Goal: Task Accomplishment & Management: Complete application form

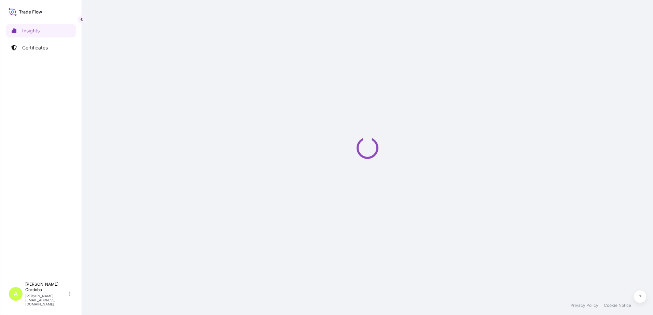
select select "2025"
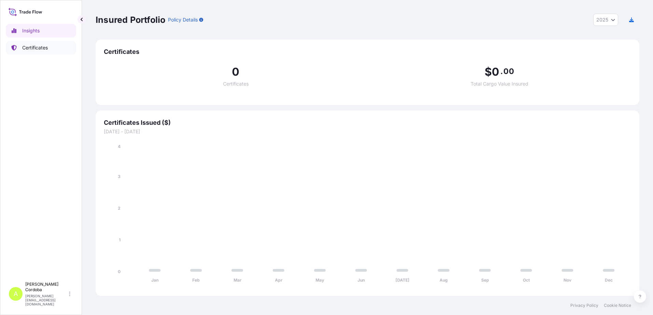
click at [43, 48] on p "Certificates" at bounding box center [35, 47] width 26 height 7
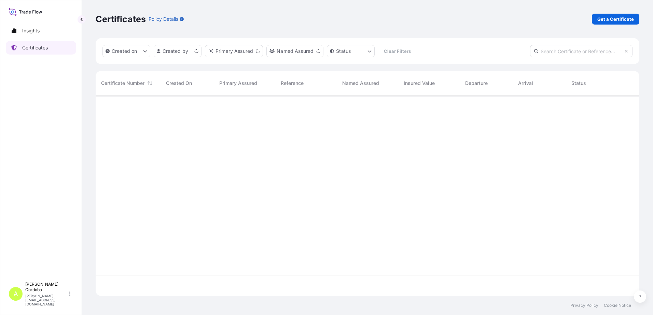
scroll to position [199, 538]
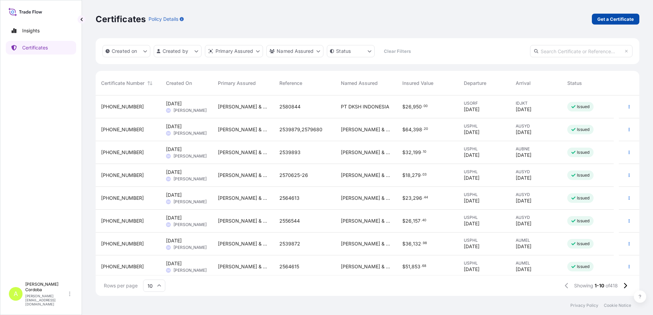
click at [617, 16] on p "Get a Certificate" at bounding box center [615, 19] width 37 height 7
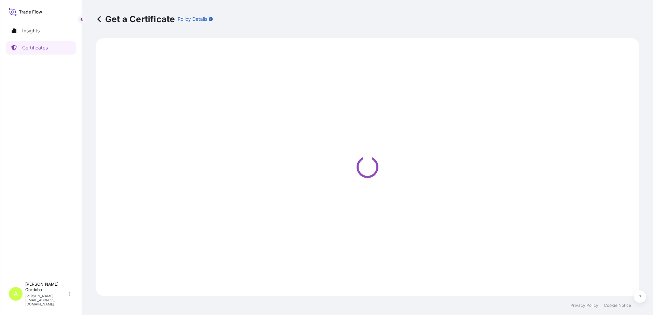
select select "Sea"
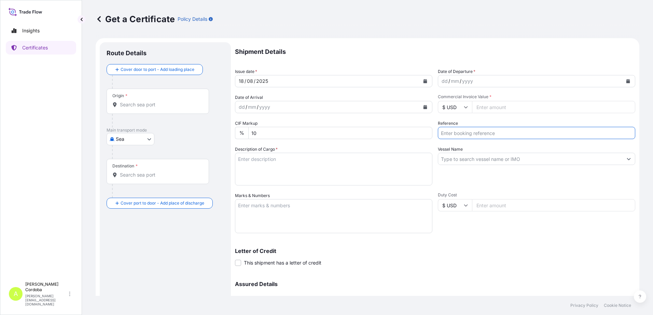
click at [505, 133] on input "Reference" at bounding box center [536, 133] width 197 height 12
paste input "2577812"
type input "2577812"
click at [503, 106] on input "Commercial Invoice Value *" at bounding box center [553, 107] width 163 height 12
paste input "19041.35"
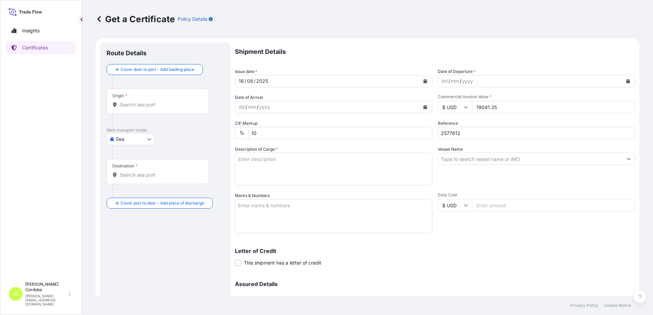
type input "19041.35"
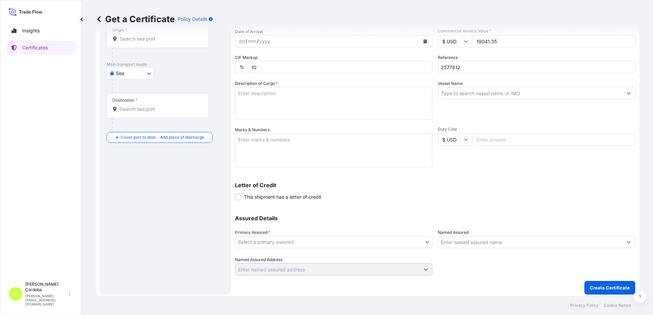
scroll to position [69, 0]
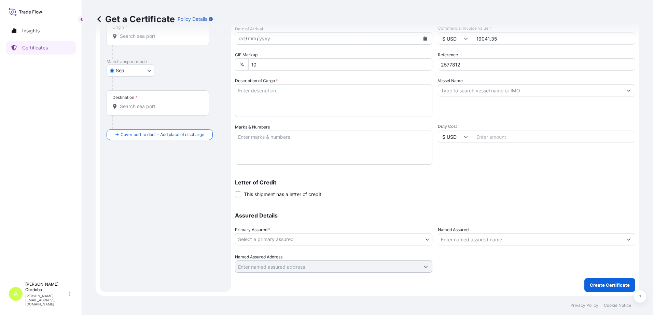
click at [337, 240] on body "Insights Certificates A Alicia Cordoba alicia.cordoba@tateandlyle.com Get a Cer…" at bounding box center [326, 157] width 653 height 315
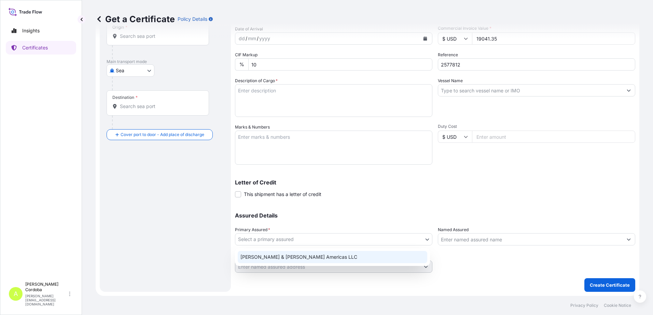
click at [328, 254] on div "Tate & Lyle Americas LLC" at bounding box center [332, 257] width 189 height 12
select select "31658"
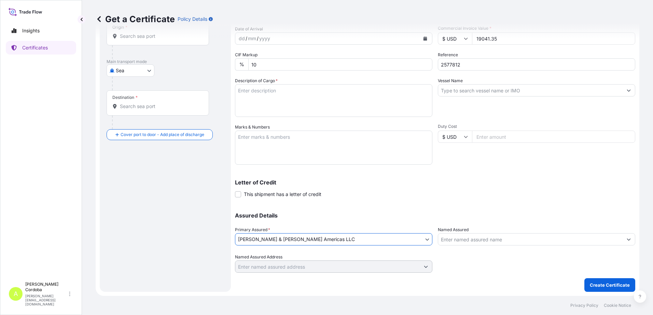
click at [465, 245] on input "Named Assured" at bounding box center [530, 239] width 184 height 12
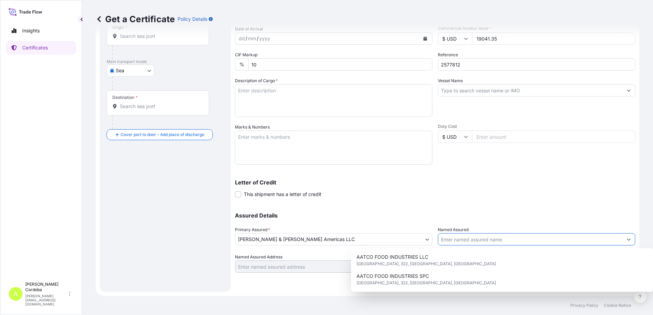
click at [466, 240] on input "Named Assured" at bounding box center [530, 239] width 184 height 12
paste input "VARUN BEVERAGES LANKA (PVT) LTD"
type input "VARUN BEVERAGES LANKA (PVT) LTD"
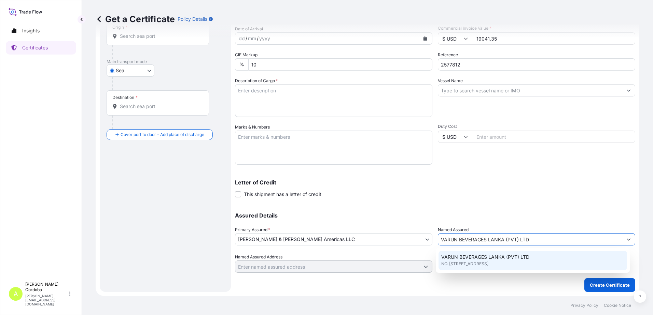
click at [488, 266] on span "NO. 140, LOW LEVEL ROAD, EMBULGAMA, 10654, RANALA, SRI LANKA" at bounding box center [464, 264] width 47 height 7
type input "NO. 140, LOW LEVEL ROAD, EMBULGAMA"
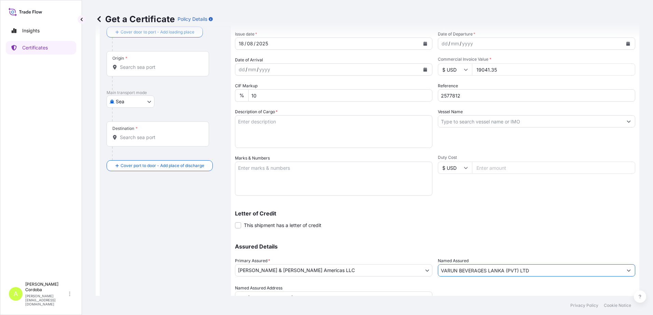
scroll to position [0, 0]
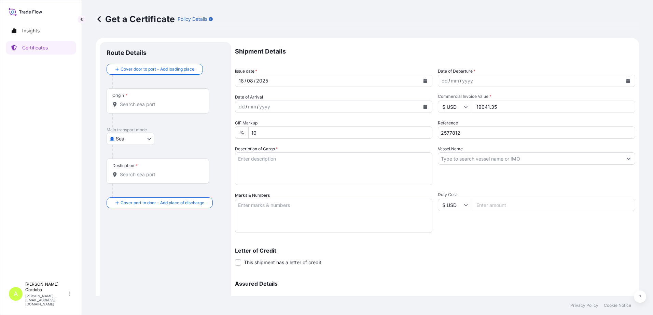
type input "VARUN BEVERAGES LANKA (PVT) LTD"
click at [252, 154] on textarea "Description of Cargo *" at bounding box center [333, 169] width 197 height 33
paste textarea "1.00 SUCRALOSE LIQUID IBC T1145K"
click at [247, 159] on textarea "1.00 SUCRALOSE LIQUID IBC T1145K" at bounding box center [333, 169] width 197 height 33
type textarea "1 TOT SUCRALOSE LIQUID IBC T1145K"
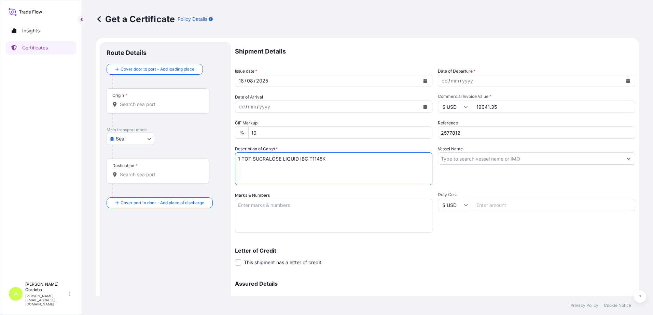
click at [178, 100] on div "Origin *" at bounding box center [157, 100] width 102 height 25
click at [178, 101] on input "Origin *" at bounding box center [160, 104] width 81 height 7
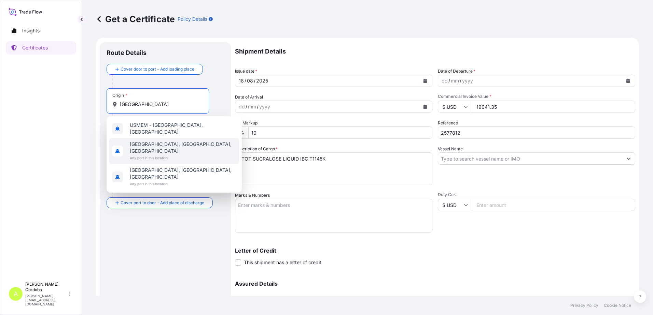
click at [158, 142] on span "Memphis, TN, USA" at bounding box center [183, 148] width 106 height 14
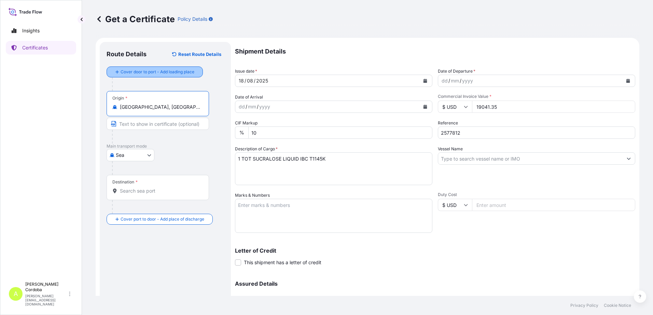
type input "Memphis, TN, USA"
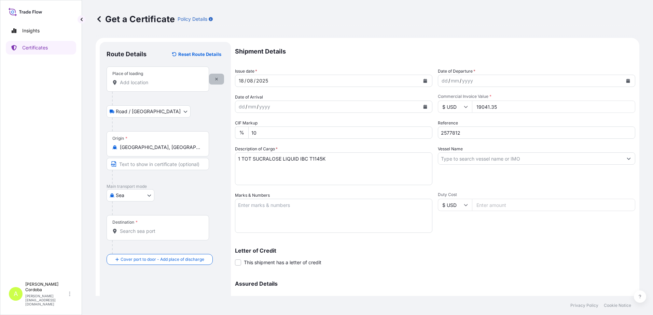
click at [213, 77] on button "button" at bounding box center [216, 79] width 15 height 11
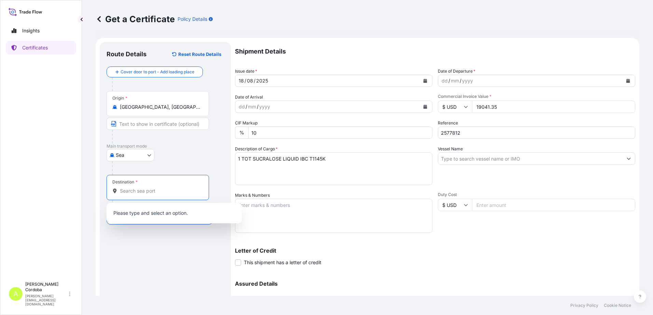
click at [156, 194] on input "Destination *" at bounding box center [160, 191] width 81 height 7
paste input "COLOMBO, SRI LANKA"
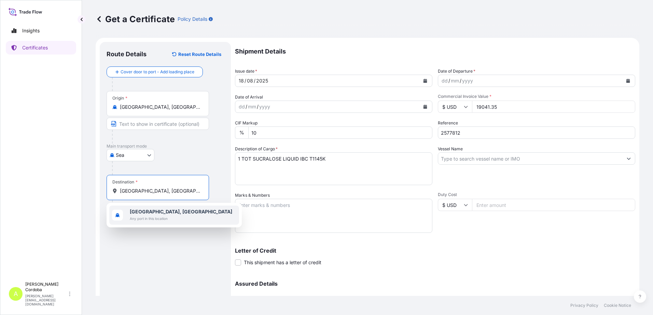
click at [179, 214] on div "Colombo, Sri Lanka Any port in this location" at bounding box center [174, 215] width 130 height 19
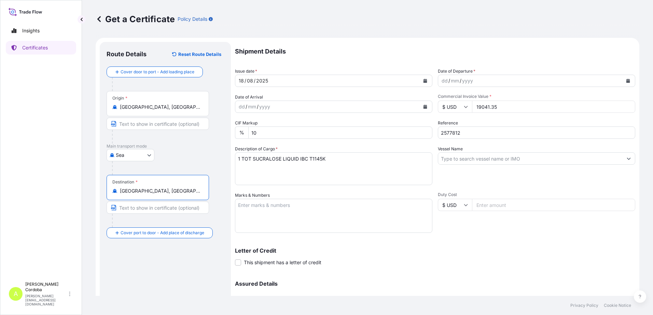
scroll to position [0, 0]
type input "Colombo, Sri Lanka"
click at [480, 81] on div "dd / mm / yyyy" at bounding box center [530, 81] width 184 height 12
click at [626, 80] on icon "Calendar" at bounding box center [628, 81] width 4 height 4
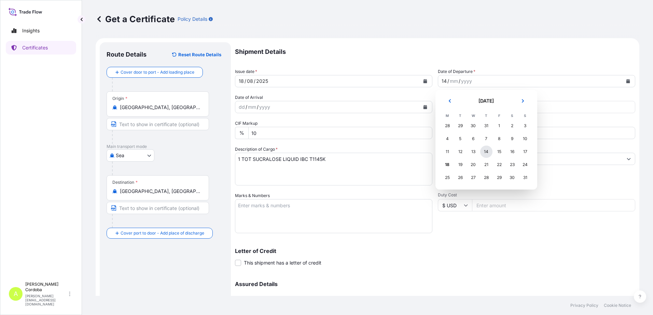
click at [485, 150] on div "14" at bounding box center [486, 152] width 12 height 12
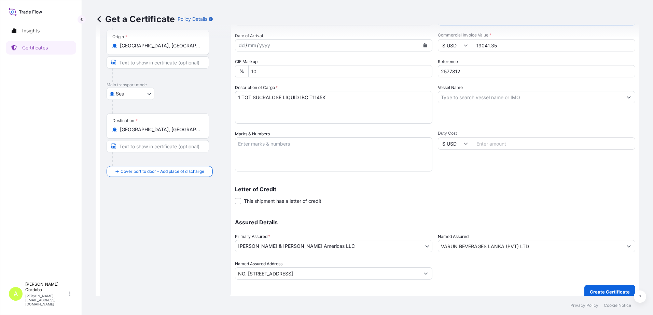
scroll to position [69, 0]
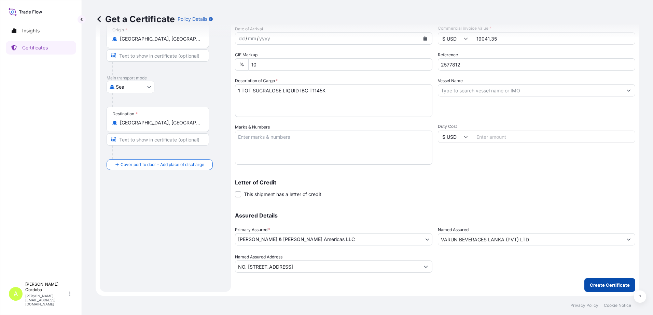
click at [612, 287] on p "Create Certificate" at bounding box center [609, 285] width 40 height 7
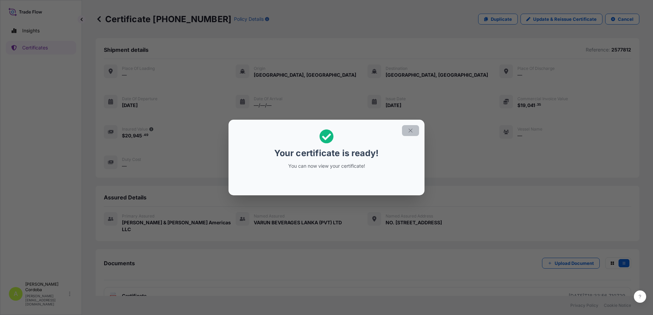
click at [408, 130] on icon "button" at bounding box center [410, 131] width 6 height 6
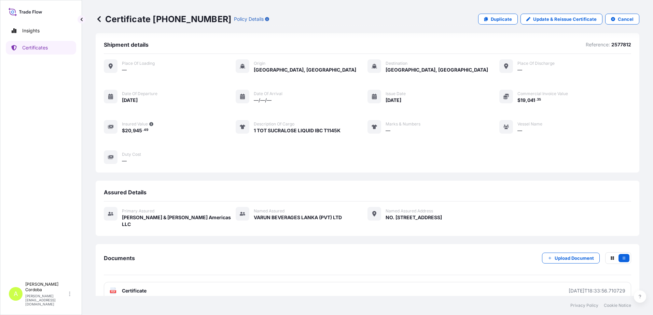
scroll to position [10, 0]
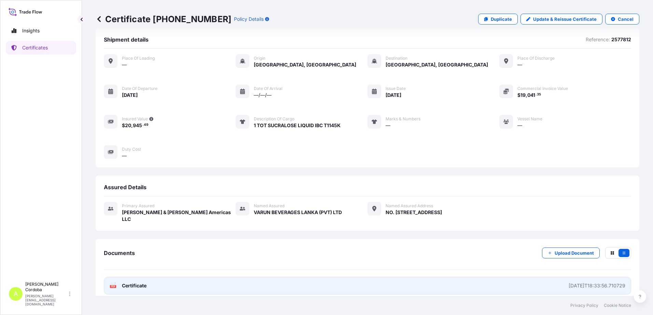
click at [270, 277] on link "PDF Certificate 2025-08-18T18:33:56.710729" at bounding box center [367, 286] width 527 height 18
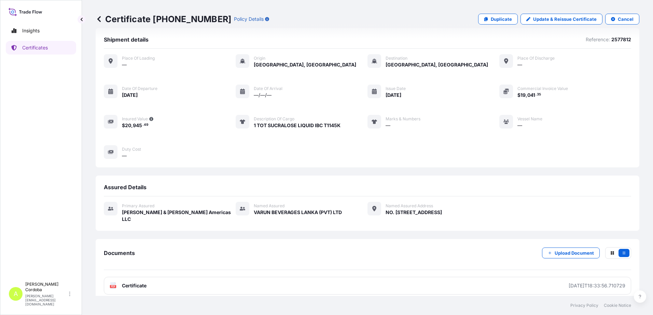
scroll to position [0, 0]
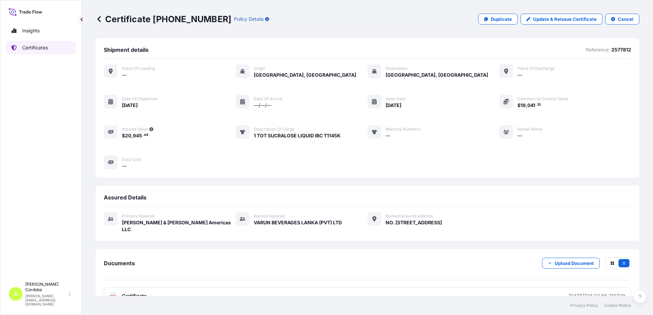
click at [34, 49] on p "Certificates" at bounding box center [35, 47] width 26 height 7
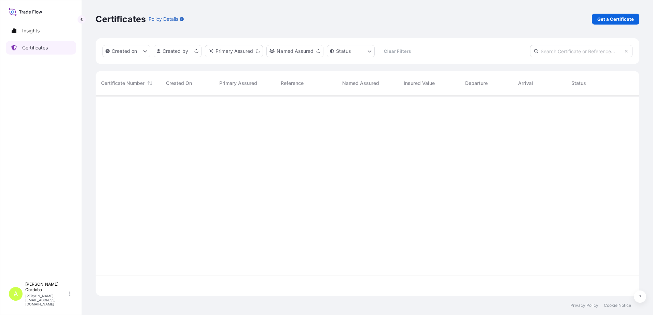
scroll to position [199, 538]
click at [615, 19] on p "Get a Certificate" at bounding box center [615, 19] width 37 height 7
select select "Sea"
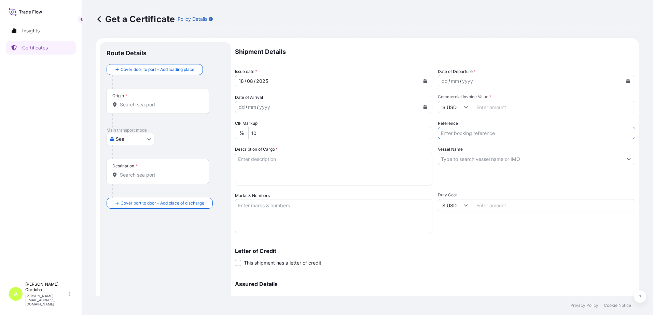
click at [487, 136] on input "Reference" at bounding box center [536, 133] width 197 height 12
paste input "2586262"
type input "2586262"
click at [493, 106] on input "Commercial Invoice Value *" at bounding box center [553, 107] width 163 height 12
paste input "64800.00"
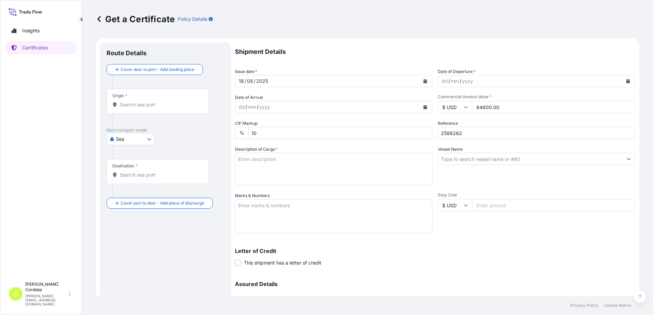
type input "64800.00"
click at [274, 158] on textarea "Description of Cargo *" at bounding box center [333, 169] width 197 height 33
paste textarea "60.00 SPLENDA® SUCRALOSE MICRONIZED NF B10K-35"
click at [251, 159] on textarea "60.00 SPLENDA® SUCRALOSE MICRONIZED NF B10K-35" at bounding box center [333, 169] width 197 height 33
type textarea "60 BOXES SPLENDA® SUCRALOSE MICRONIZED NF B10K-35"
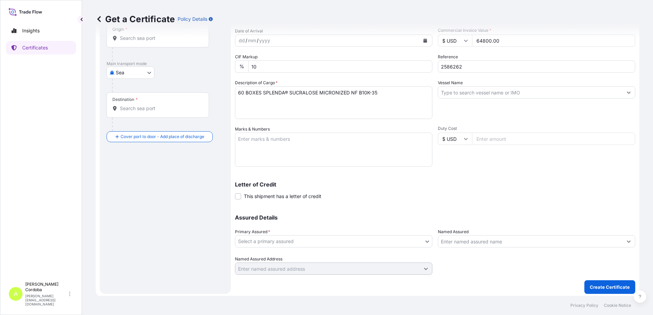
scroll to position [69, 0]
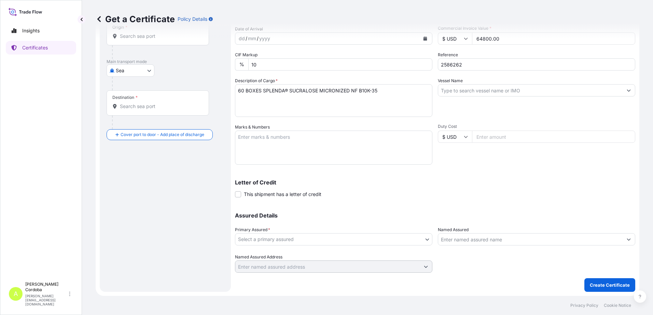
click at [477, 238] on input "Named Assured" at bounding box center [530, 239] width 184 height 12
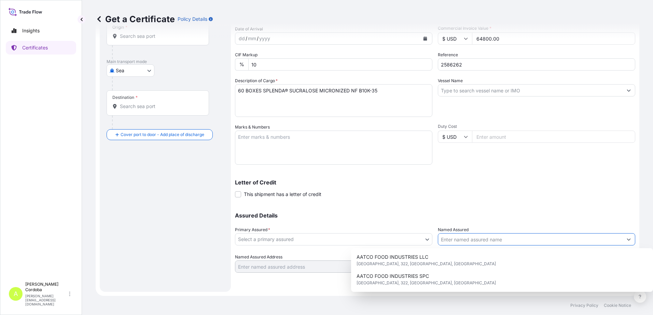
paste input "P AND W ESSENTIAL CO LTD"
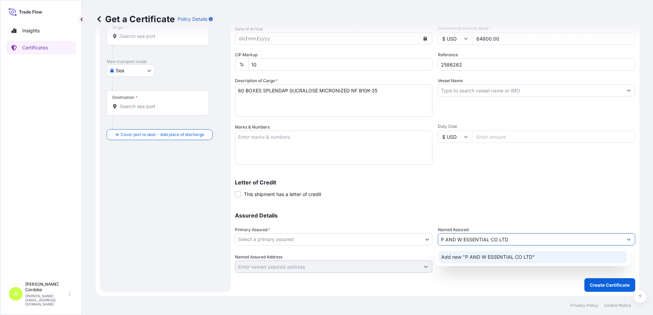
click at [472, 257] on span "Add new "P AND W ESSENTIAL CO LTD"" at bounding box center [488, 257] width 94 height 7
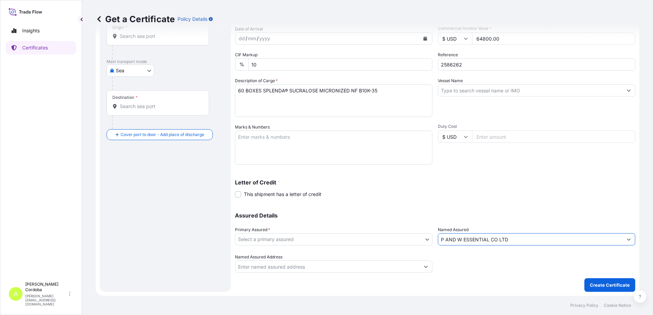
type input "P AND W ESSENTIAL CO LTD"
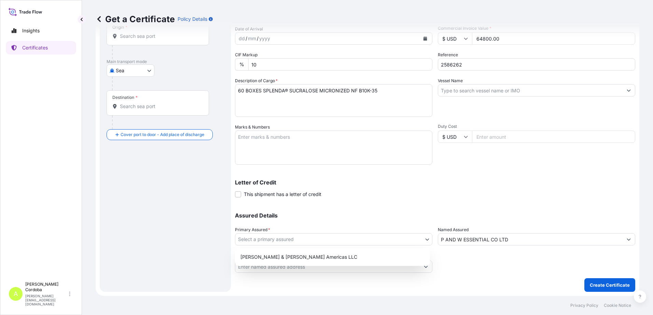
click at [394, 242] on body "15 options available. 0 options available. 1 option available. Insights Certifi…" at bounding box center [326, 157] width 653 height 315
click at [321, 258] on div "Tate & Lyle Americas LLC" at bounding box center [332, 257] width 189 height 12
select select "31658"
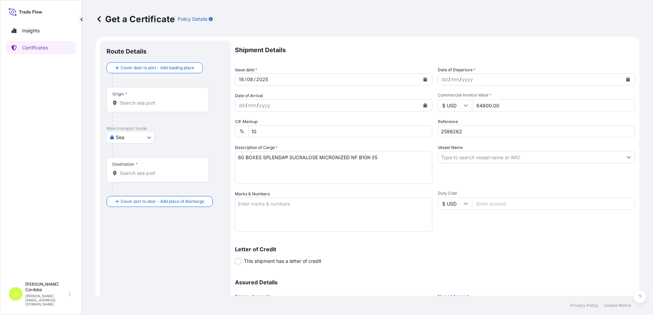
scroll to position [0, 0]
click at [133, 104] on input "Origin *" at bounding box center [160, 104] width 81 height 7
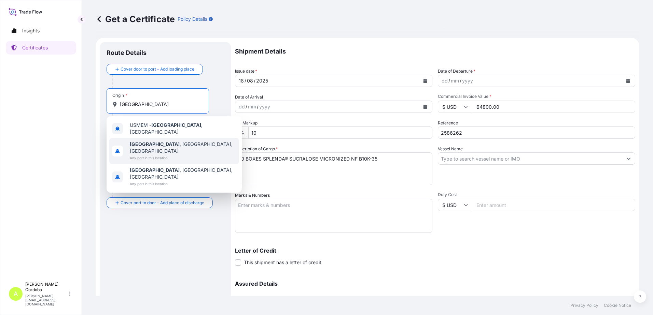
click at [165, 144] on span "Memphis , TN, USA" at bounding box center [183, 148] width 106 height 14
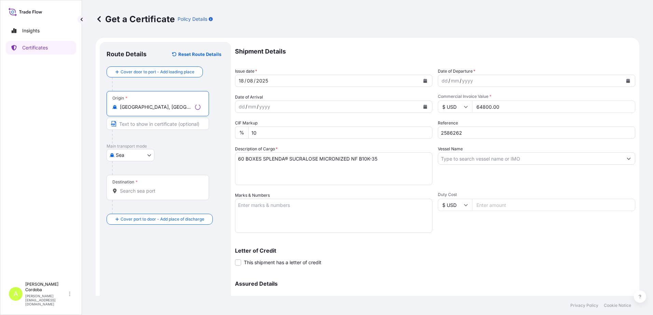
type input "Memphis, TN, USA"
click at [137, 190] on input "Destination *" at bounding box center [160, 191] width 81 height 7
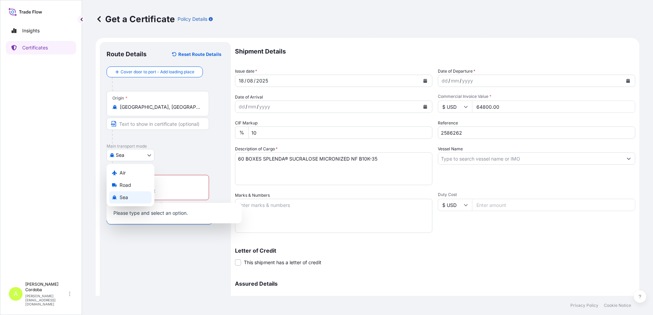
click at [150, 156] on body "1 option available. 0 options available. Insights Certificates A Alicia Cordoba…" at bounding box center [326, 157] width 653 height 315
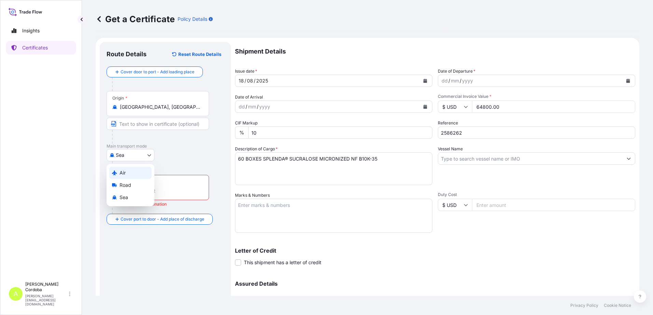
click at [135, 174] on div "Air" at bounding box center [130, 173] width 42 height 12
select select "Air"
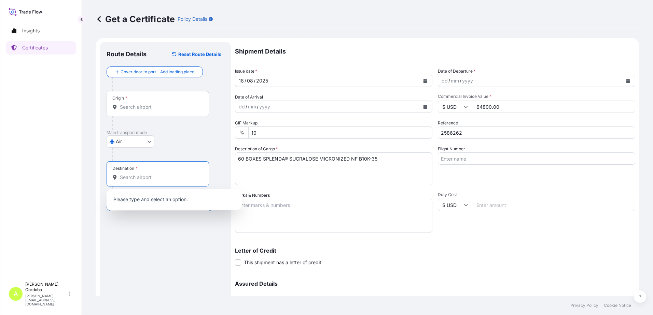
click at [135, 177] on input "Destination *" at bounding box center [160, 177] width 81 height 7
click at [154, 108] on input "Origin *" at bounding box center [160, 107] width 81 height 7
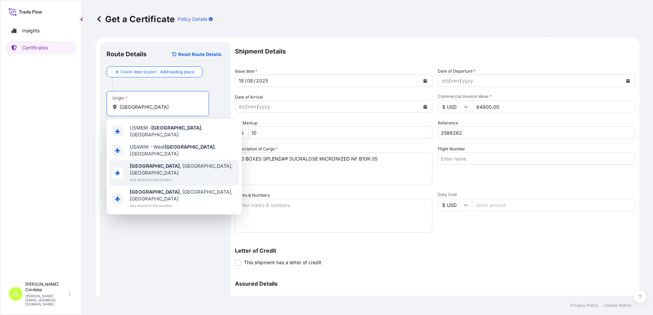
click at [164, 163] on span "Memphis , TN, USA" at bounding box center [183, 170] width 106 height 14
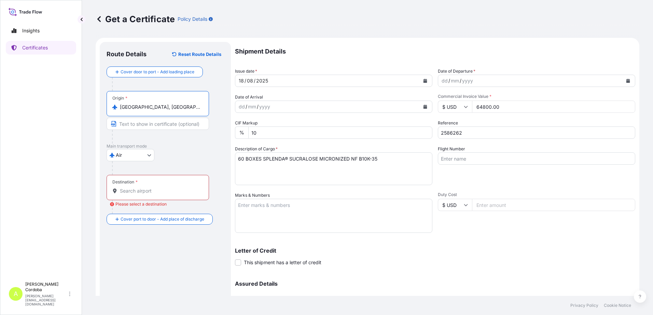
type input "Memphis, TN, USA"
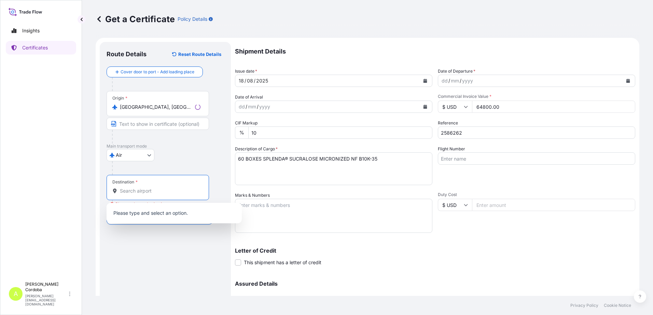
click at [164, 189] on input "Destination * Please select a destination" at bounding box center [160, 191] width 81 height 7
paste input "BANGKOK"
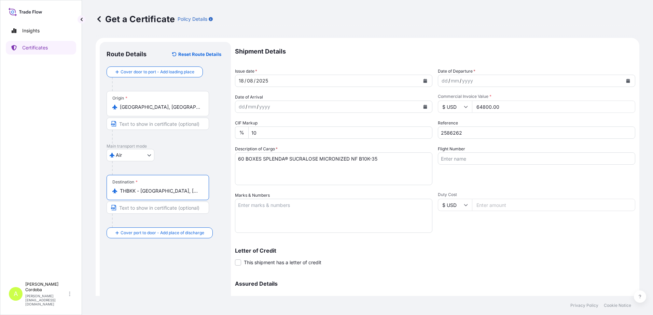
type input "THBKK - Bangkok, Thailand"
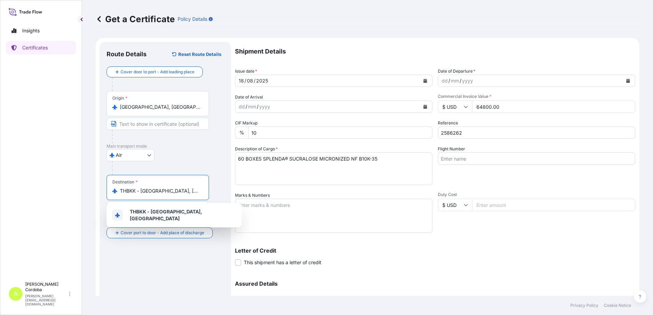
click at [626, 80] on icon "Calendar" at bounding box center [628, 81] width 4 height 4
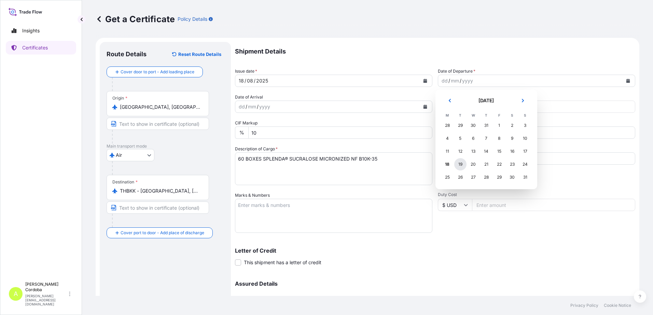
click at [462, 164] on div "19" at bounding box center [460, 164] width 12 height 12
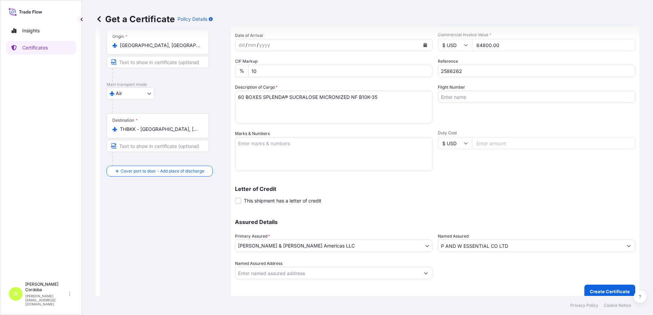
scroll to position [69, 0]
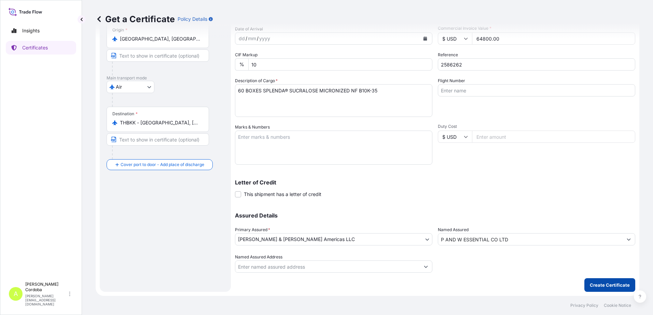
click at [596, 284] on p "Create Certificate" at bounding box center [609, 285] width 40 height 7
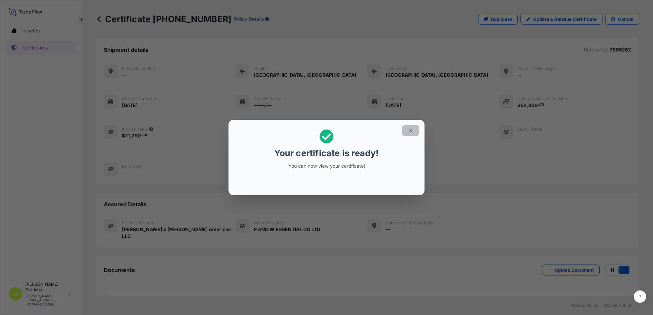
click at [411, 132] on icon "button" at bounding box center [410, 131] width 4 height 4
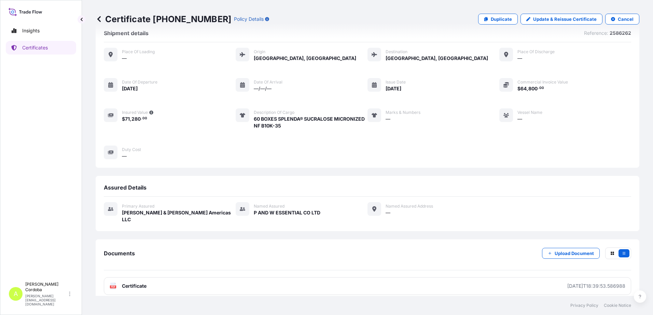
scroll to position [17, 0]
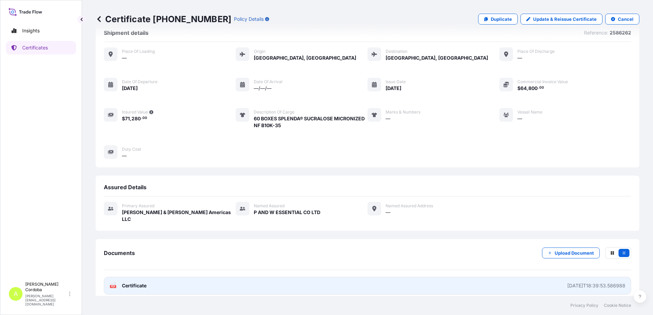
click at [353, 280] on link "PDF Certificate 2025-08-18T18:39:53.586988" at bounding box center [367, 286] width 527 height 18
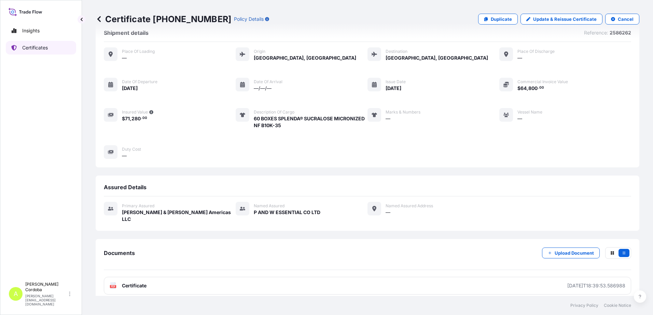
click at [33, 48] on p "Certificates" at bounding box center [35, 47] width 26 height 7
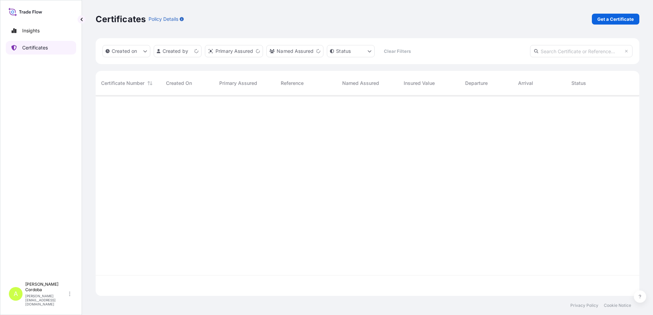
scroll to position [199, 538]
